Goal: Transaction & Acquisition: Purchase product/service

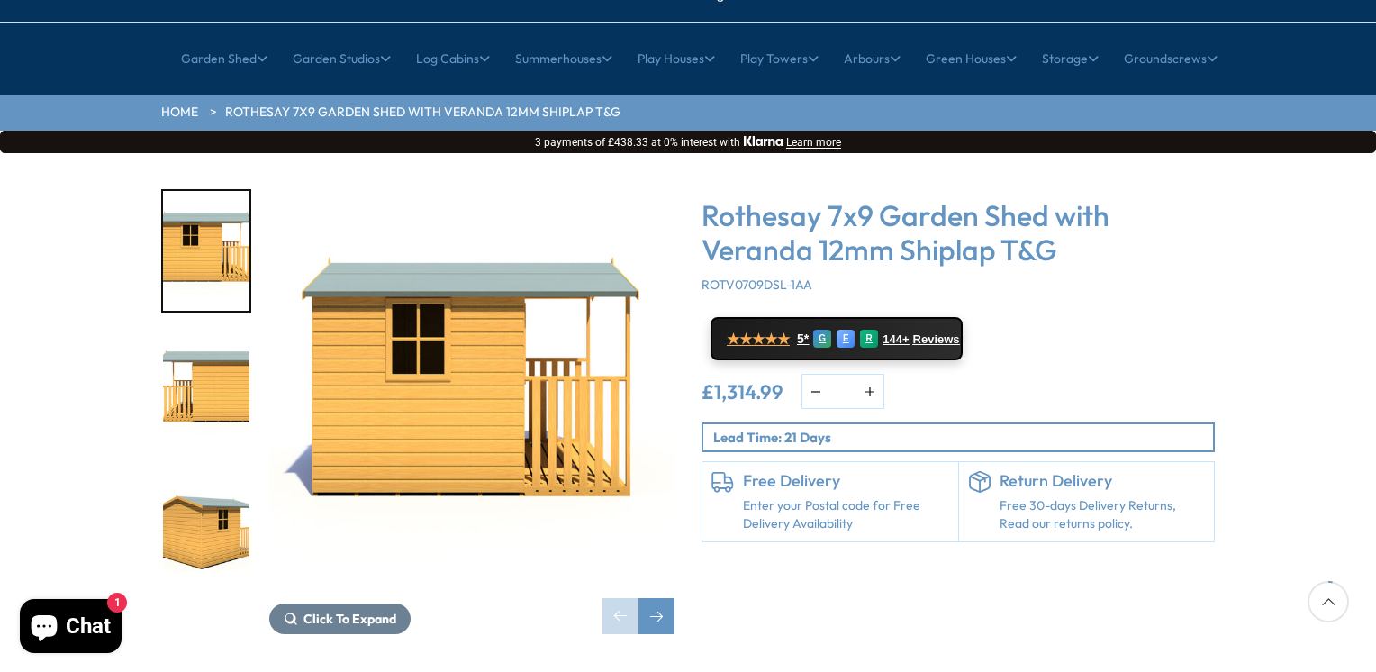
scroll to position [90, 0]
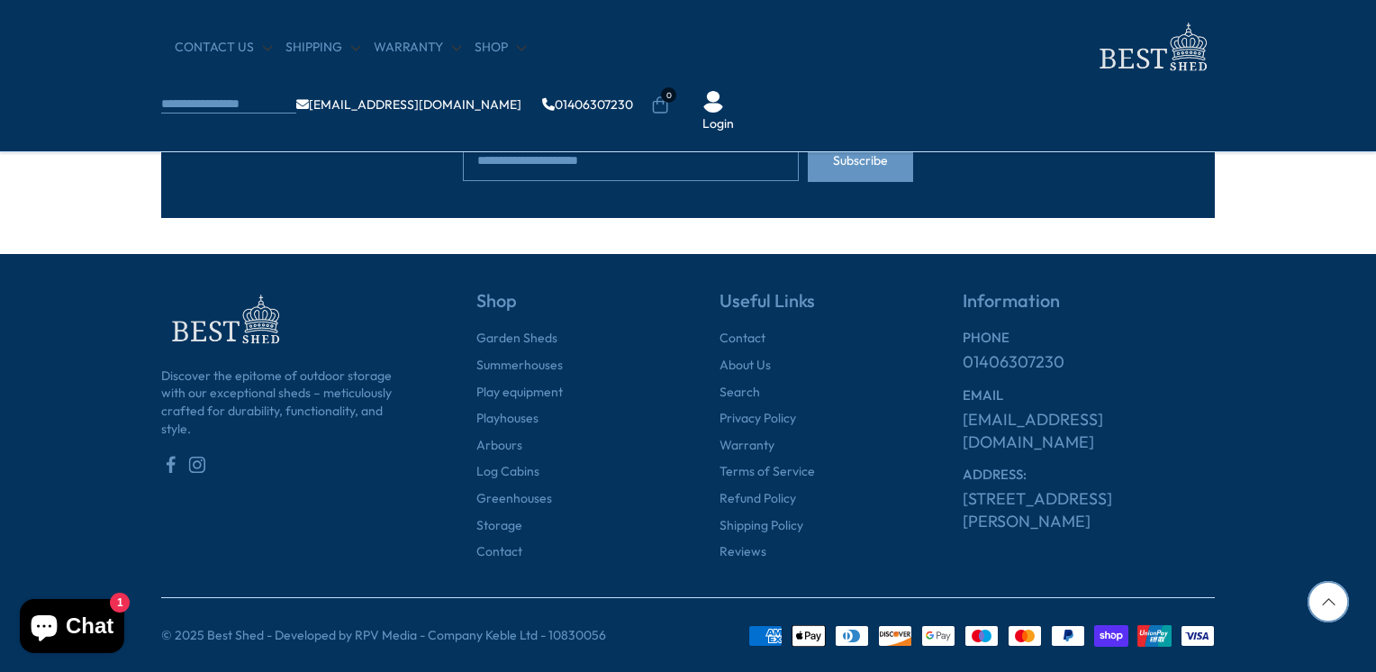
scroll to position [581, 0]
